Goal: Task Accomplishment & Management: Complete application form

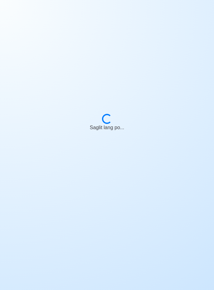
scroll to position [30, 0]
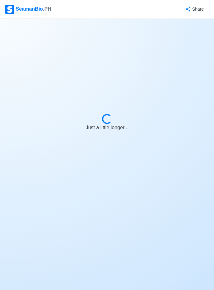
select select "Bosun"
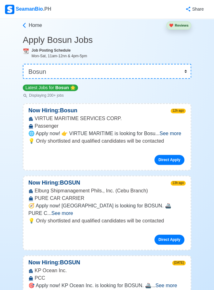
scroll to position [0, 0]
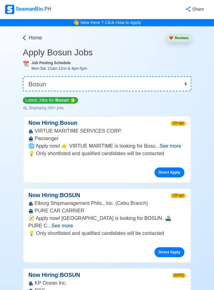
click at [33, 35] on span "Home" at bounding box center [35, 38] width 13 height 8
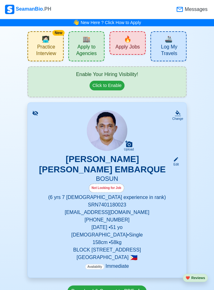
click at [130, 40] on span "🔥" at bounding box center [128, 38] width 8 height 9
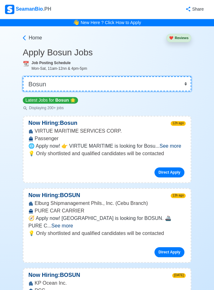
click at [186, 82] on select "👉 Select Rank or Position Master Chief Officer 2nd Officer 3rd Officer Junior O…" at bounding box center [107, 83] width 169 height 15
select select "[PERSON_NAME]"
click at [23, 76] on select "👉 Select Rank or Position Master Chief Officer 2nd Officer 3rd Officer Junior O…" at bounding box center [107, 83] width 169 height 15
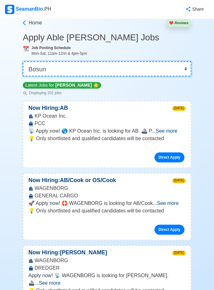
scroll to position [14, 0]
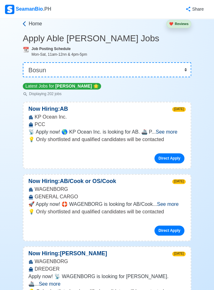
click at [25, 23] on icon at bounding box center [24, 24] width 6 height 6
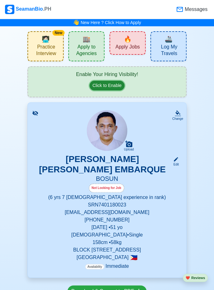
click at [108, 85] on button "Click to Enable" at bounding box center [107, 86] width 35 height 10
click at [131, 39] on span "🔥" at bounding box center [128, 38] width 8 height 9
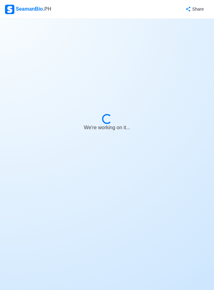
select select "Bosun"
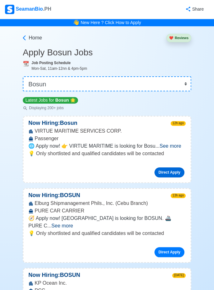
click at [175, 171] on link "Direct Apply" at bounding box center [170, 172] width 30 height 10
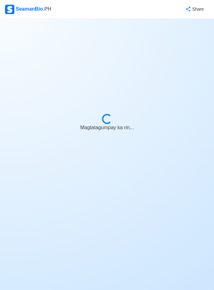
select select "Visible for Hiring"
select select "Single"
select select "[DEMOGRAPHIC_DATA]"
select select "PH"
select select "6"
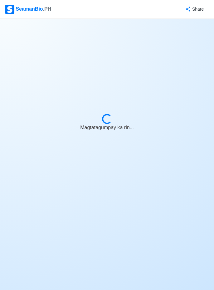
select select "7"
select select "4102416000000"
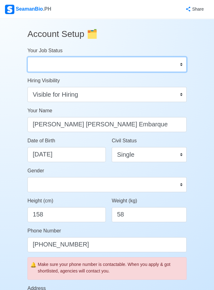
click at [179, 61] on select "Onboard Actively Looking for Job Not Looking for Job" at bounding box center [107, 64] width 159 height 15
